Goal: Find specific page/section: Find specific page/section

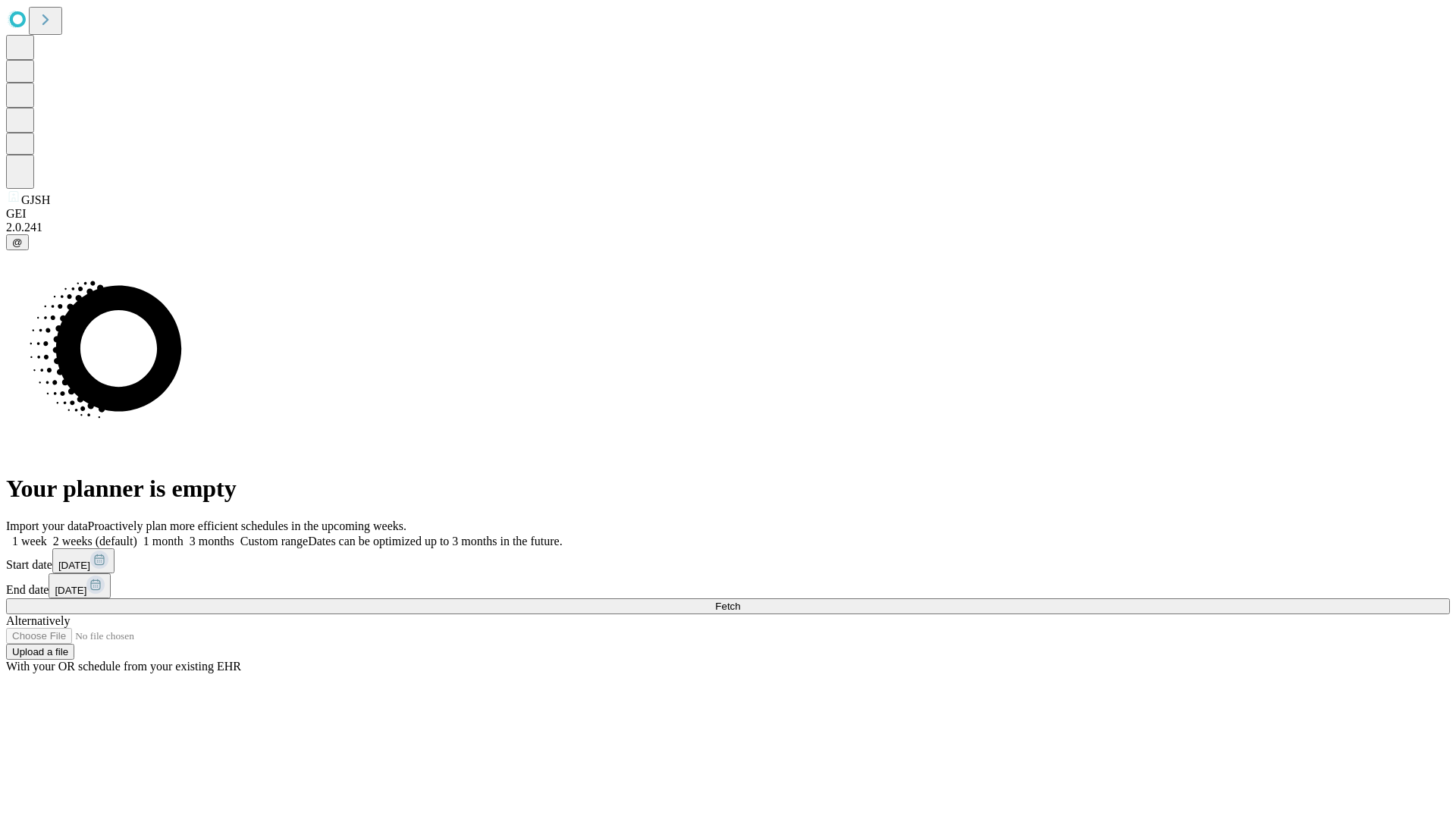
click at [740, 601] on span "Fetch" at bounding box center [728, 606] width 25 height 12
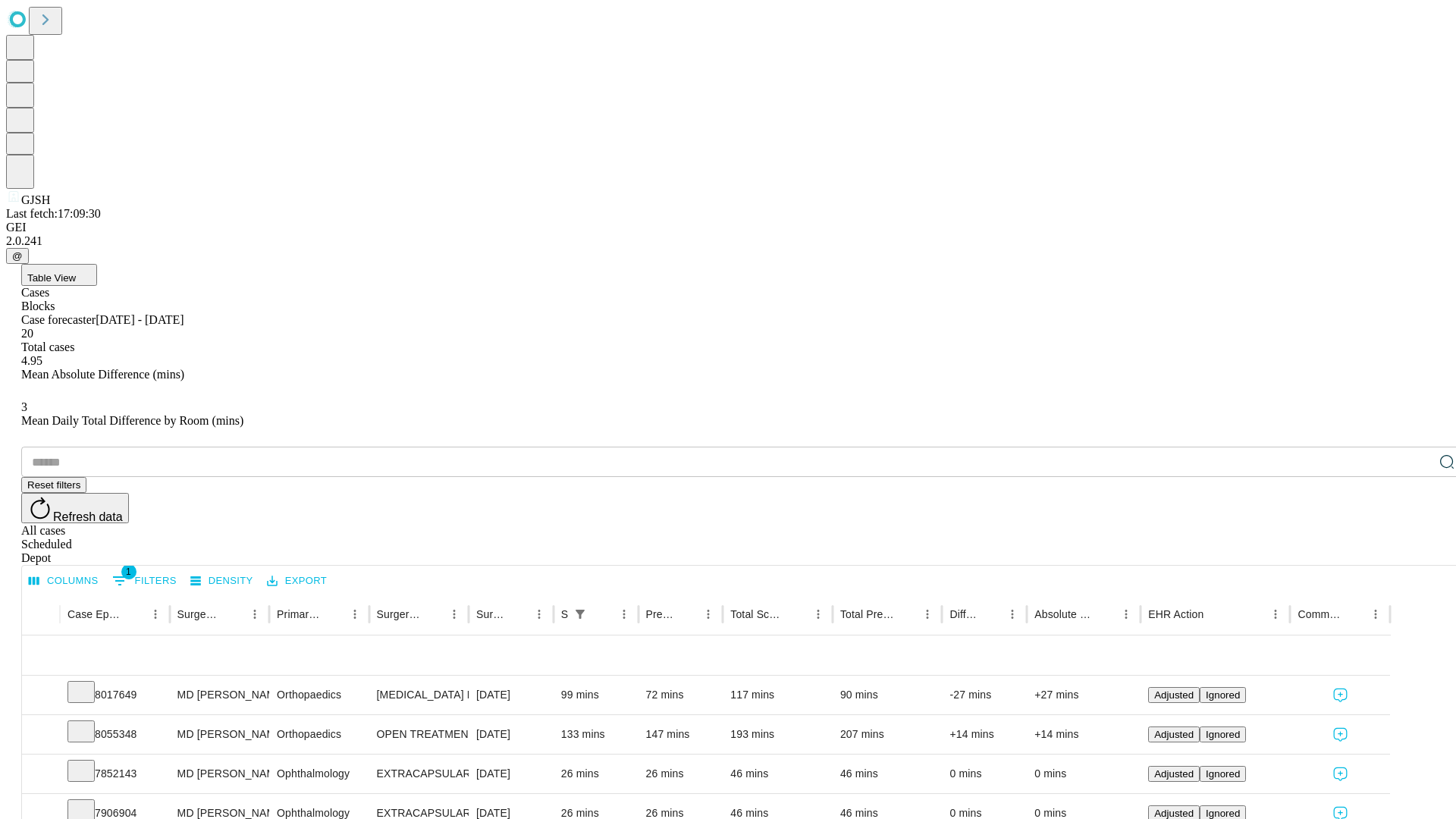
scroll to position [50, 0]
click at [89, 683] on icon at bounding box center [81, 690] width 15 height 15
